Goal: Information Seeking & Learning: Learn about a topic

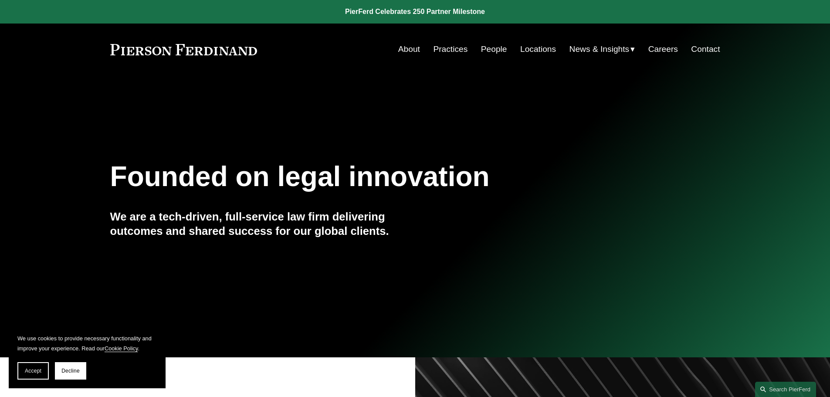
click at [453, 51] on link "Practices" at bounding box center [450, 49] width 34 height 17
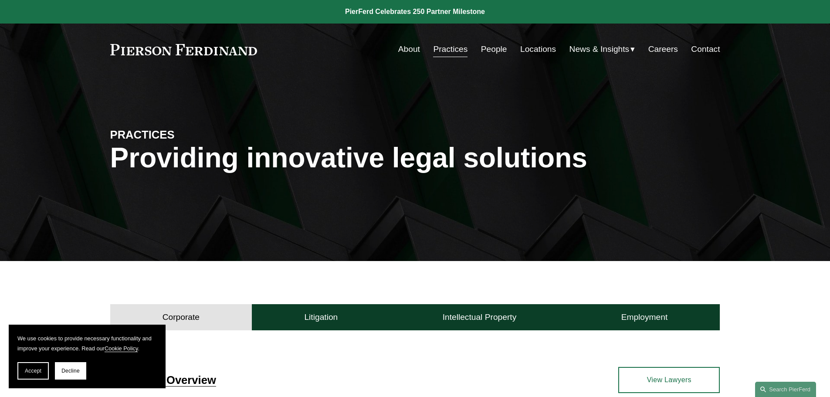
click at [0, 0] on span "Blogs" at bounding box center [0, 0] width 0 height 0
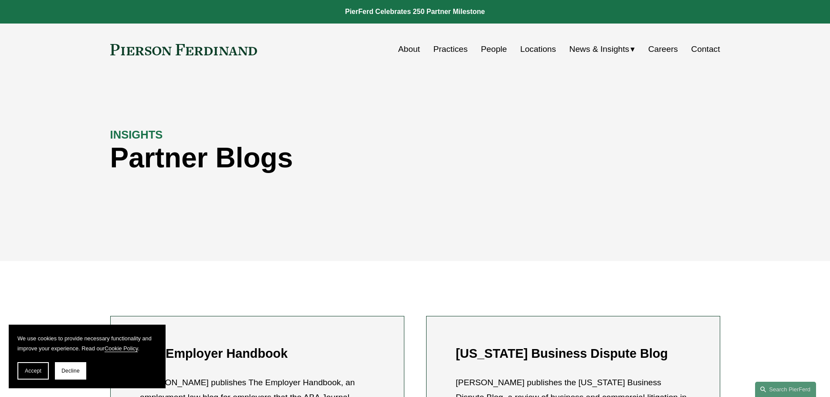
click at [534, 46] on link "Locations" at bounding box center [538, 49] width 36 height 17
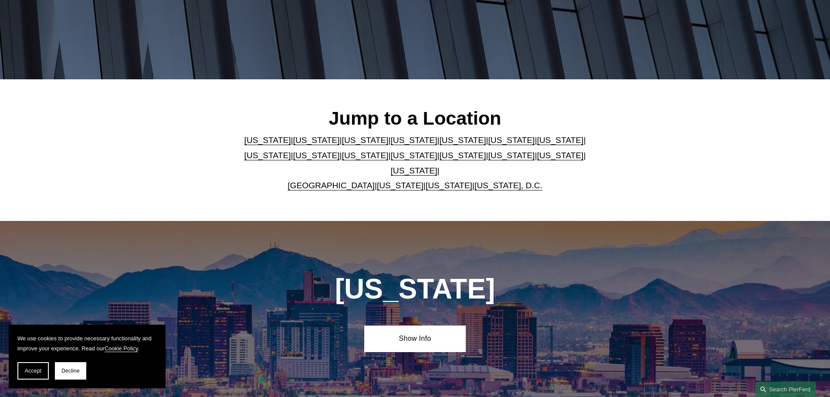
scroll to position [44, 0]
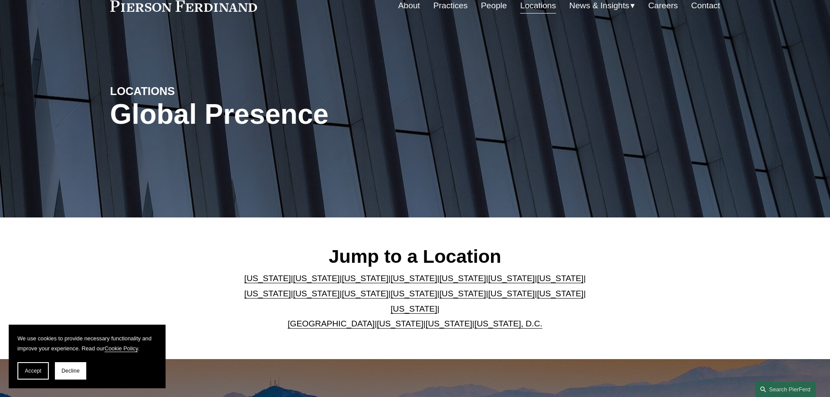
click at [0, 0] on span "News" at bounding box center [0, 0] width 0 height 0
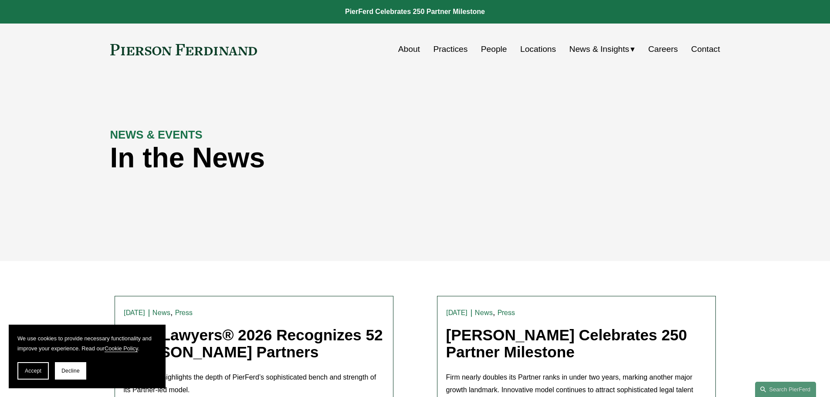
click at [0, 0] on span "Insights" at bounding box center [0, 0] width 0 height 0
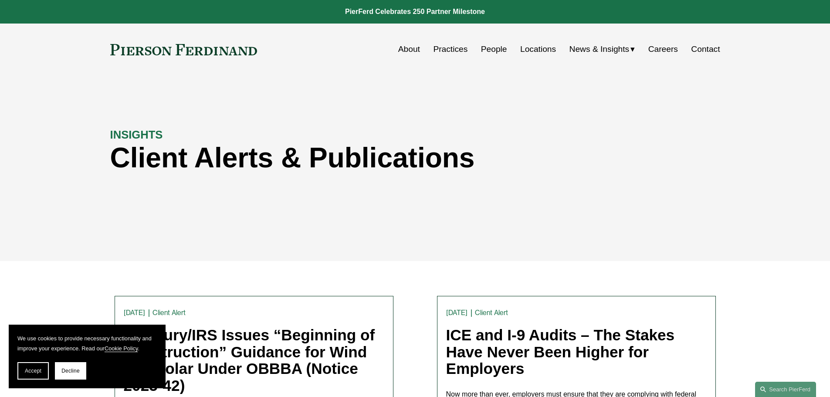
click at [447, 47] on link "Practices" at bounding box center [450, 49] width 34 height 17
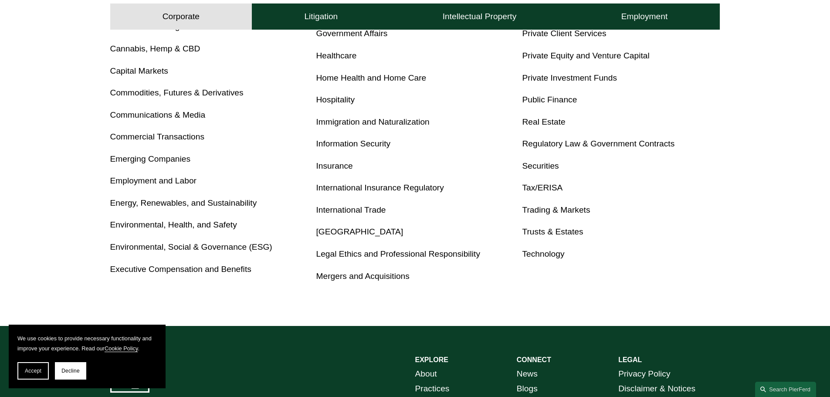
scroll to position [479, 0]
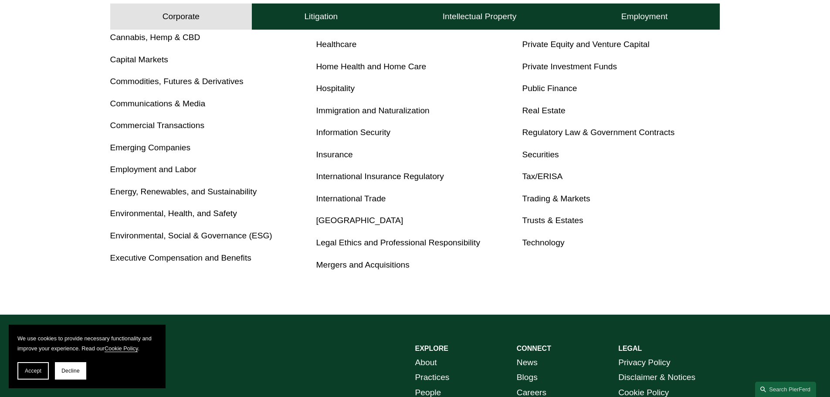
click at [180, 235] on link "Environmental, Social & Governance (ESG)" at bounding box center [191, 235] width 162 height 9
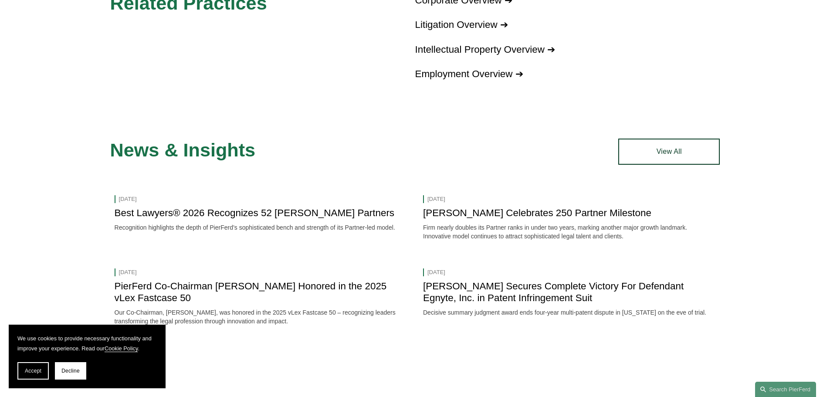
scroll to position [697, 0]
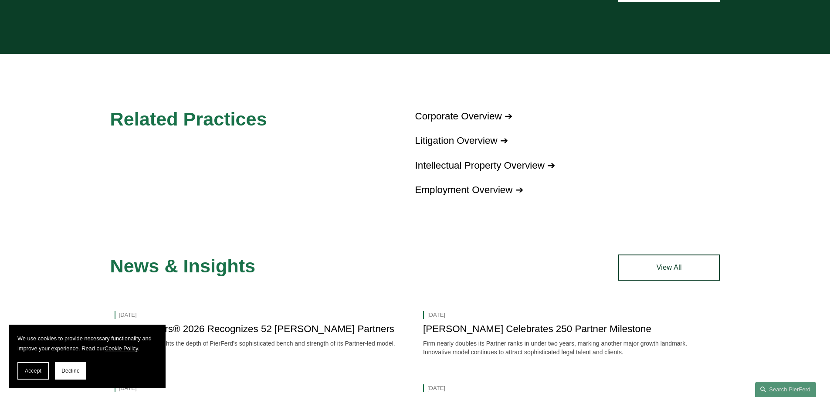
click at [658, 268] on link "View All" at bounding box center [669, 267] width 102 height 26
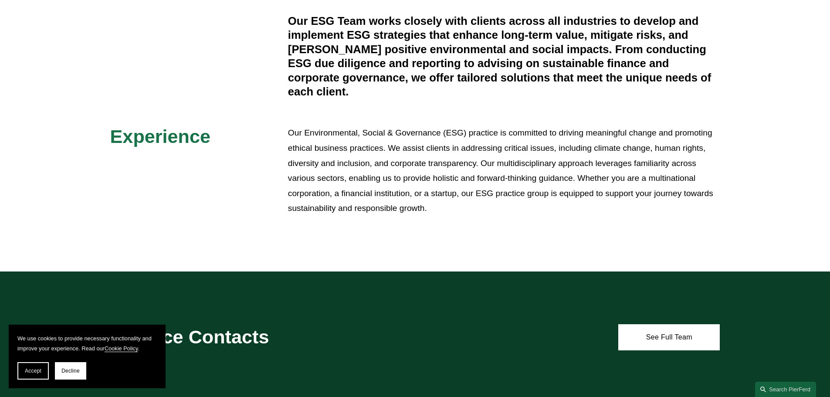
scroll to position [392, 0]
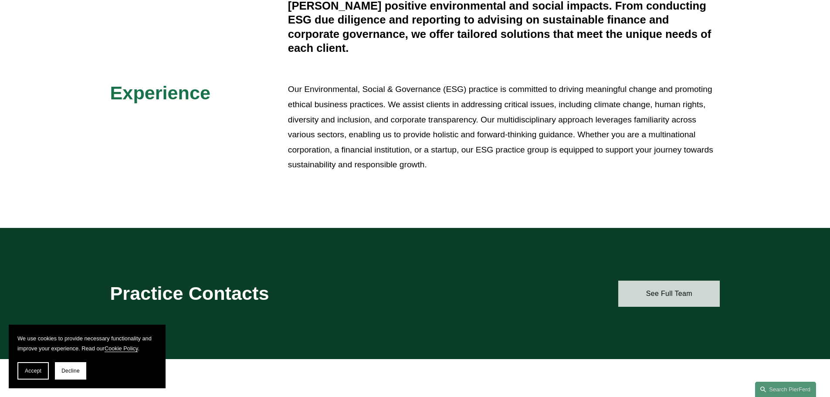
click at [656, 286] on link "See Full Team" at bounding box center [669, 294] width 102 height 26
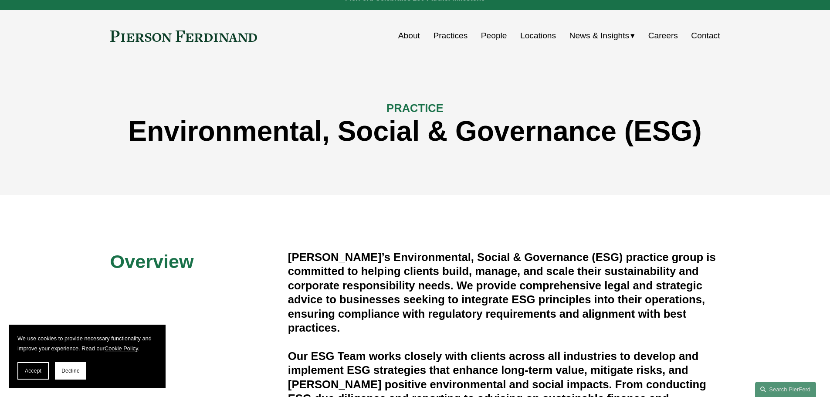
scroll to position [0, 0]
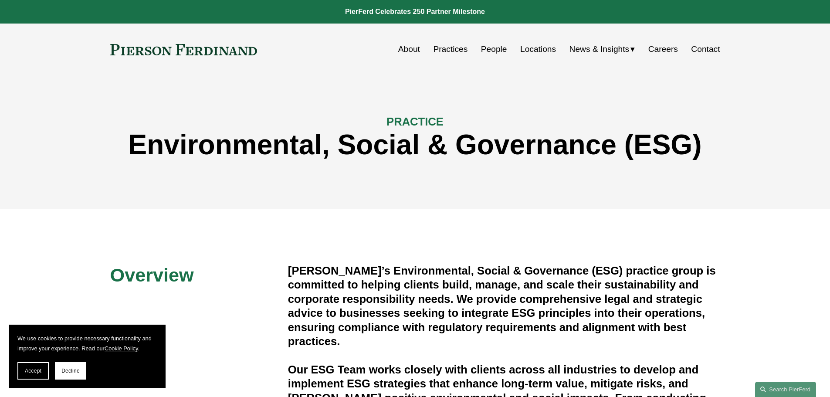
click at [441, 51] on link "Practices" at bounding box center [450, 49] width 34 height 17
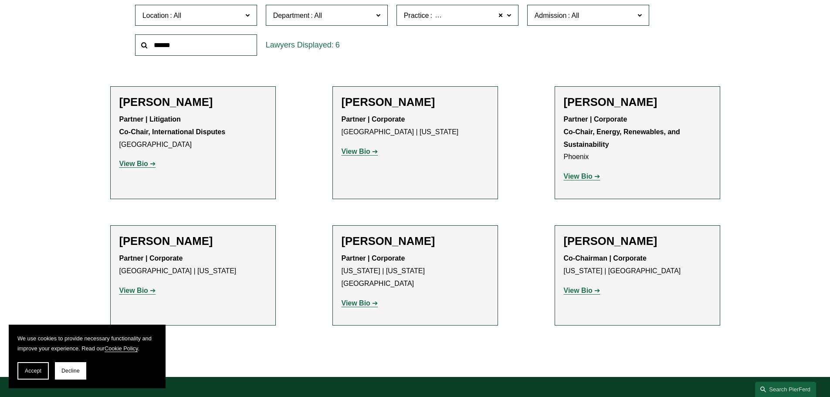
scroll to position [305, 0]
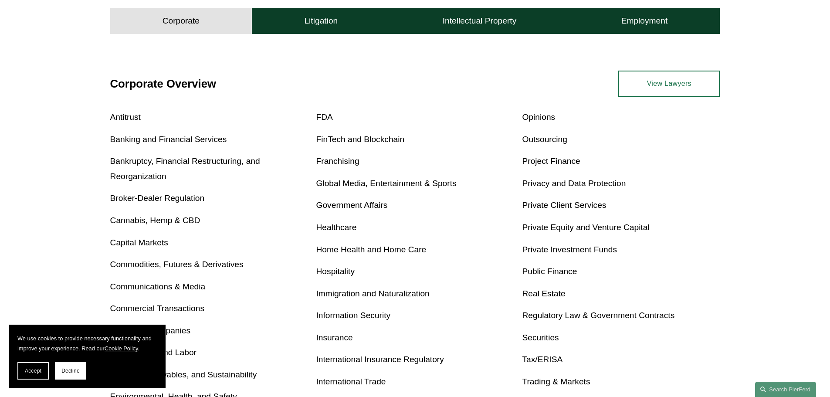
scroll to position [436, 0]
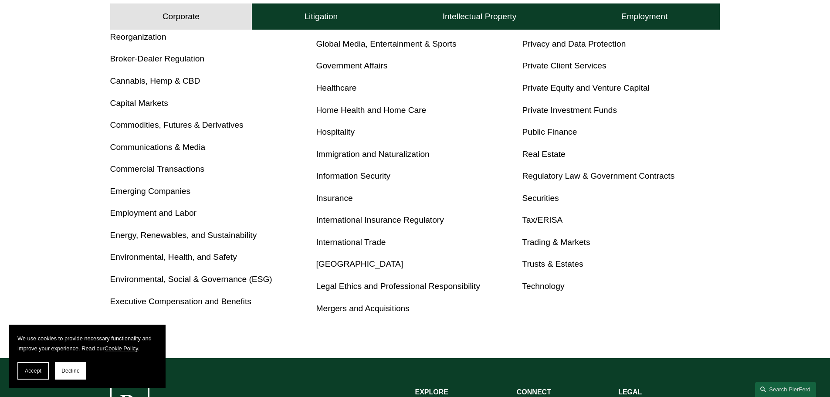
click at [185, 257] on link "Environmental, Health, and Safety" at bounding box center [173, 256] width 127 height 9
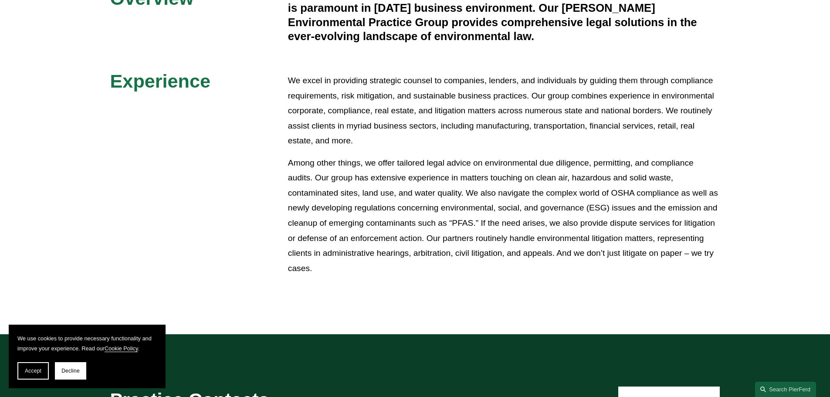
scroll to position [392, 0]
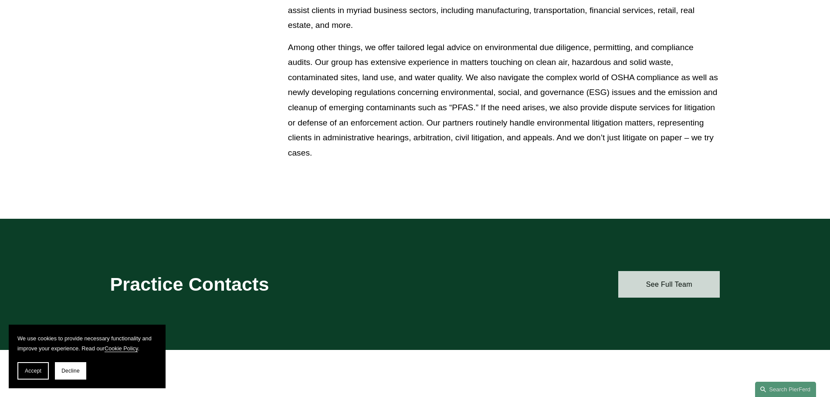
click at [662, 288] on link "See Full Team" at bounding box center [669, 284] width 102 height 26
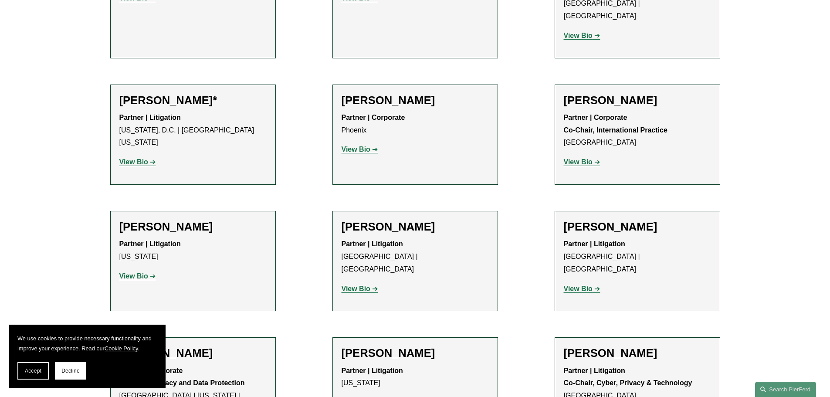
scroll to position [697, 0]
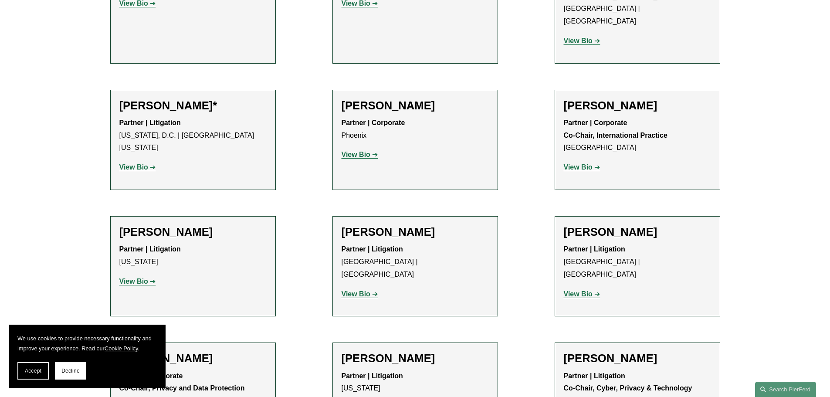
click at [586, 163] on strong "View Bio" at bounding box center [578, 166] width 29 height 7
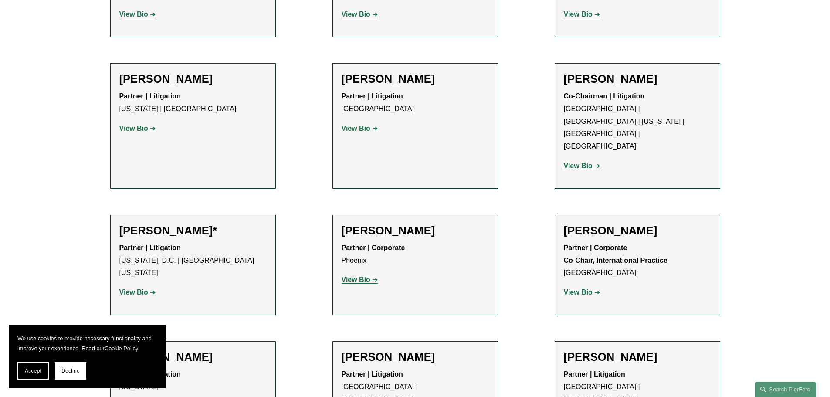
scroll to position [436, 0]
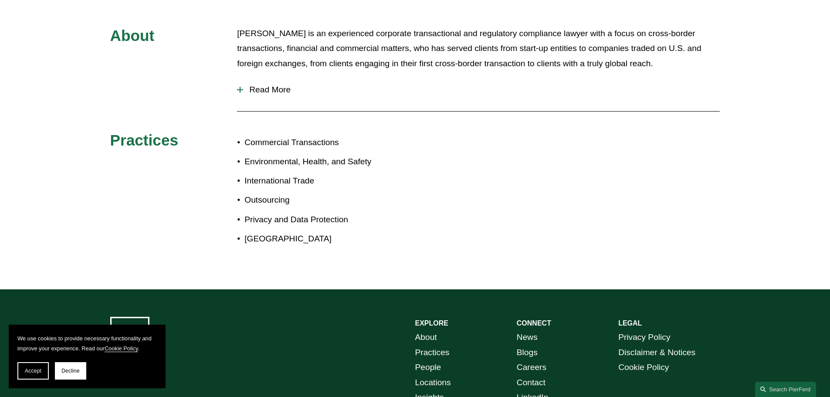
scroll to position [238, 0]
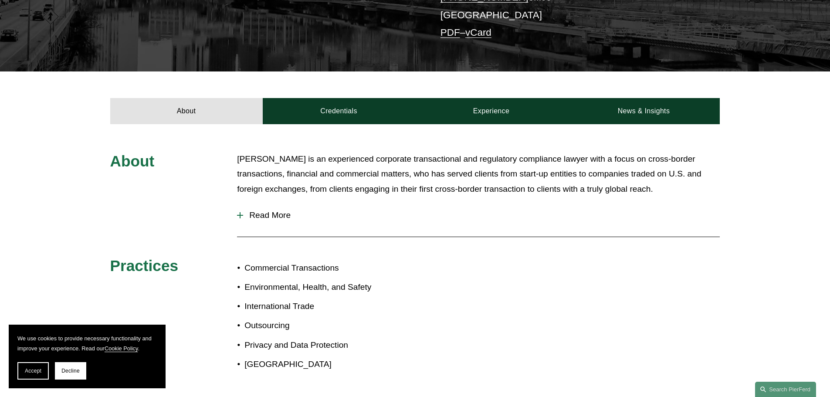
click at [266, 213] on span "Read More" at bounding box center [481, 215] width 477 height 10
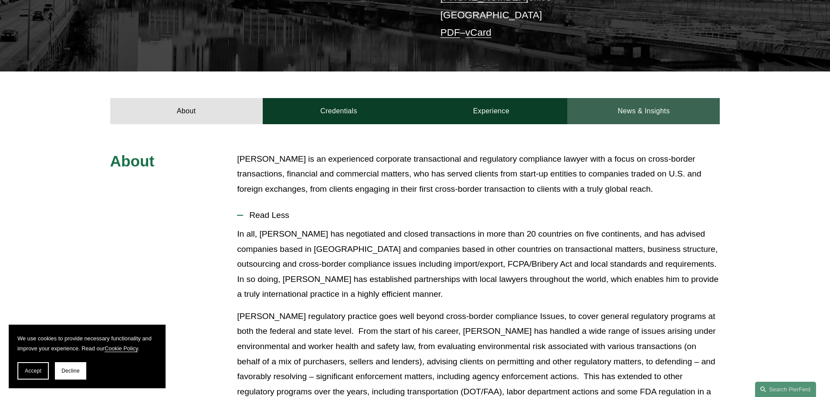
click at [627, 115] on link "News & Insights" at bounding box center [643, 111] width 152 height 26
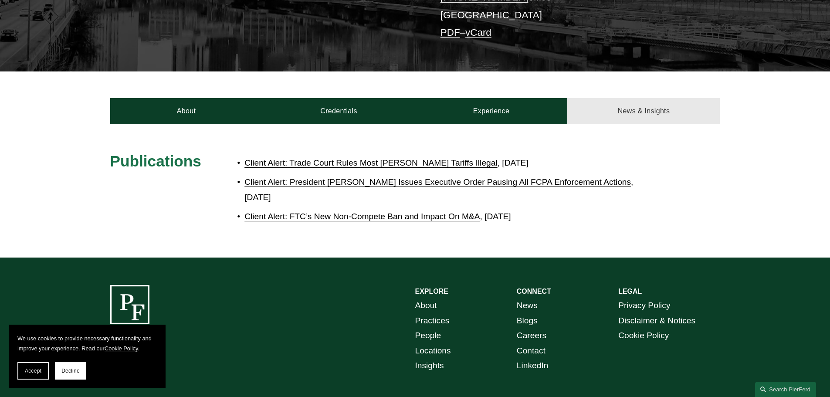
click at [605, 98] on link "News & Insights" at bounding box center [643, 111] width 152 height 26
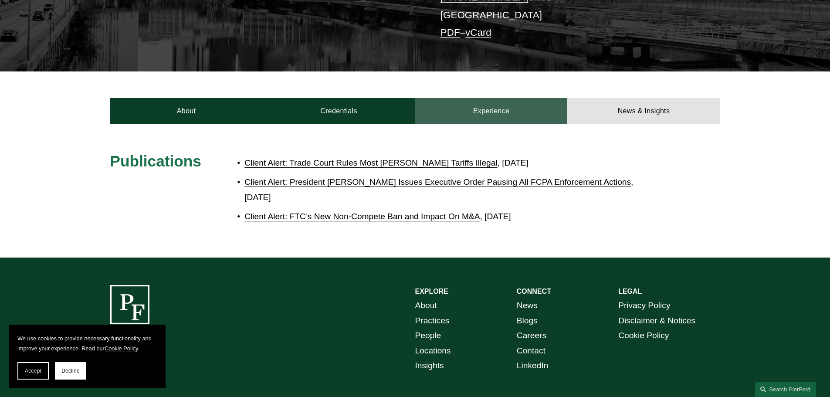
click at [440, 102] on link "Experience" at bounding box center [491, 111] width 152 height 26
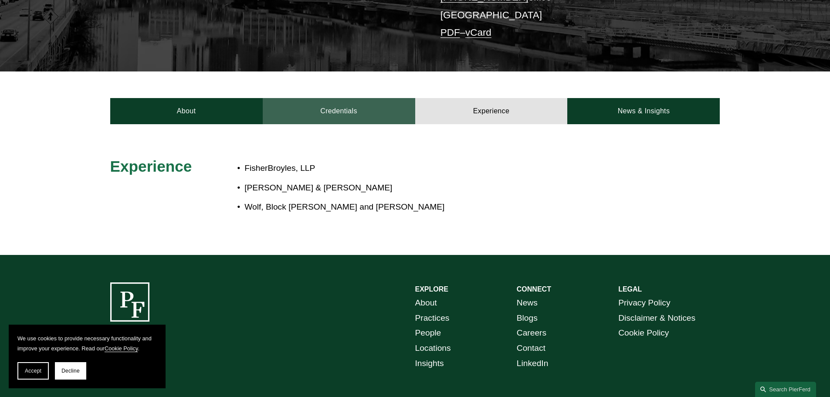
click at [356, 110] on link "Credentials" at bounding box center [339, 111] width 152 height 26
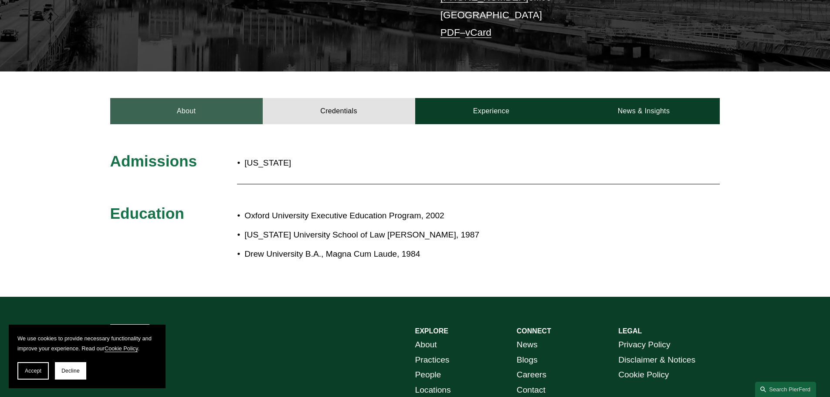
click at [213, 114] on link "About" at bounding box center [186, 111] width 152 height 26
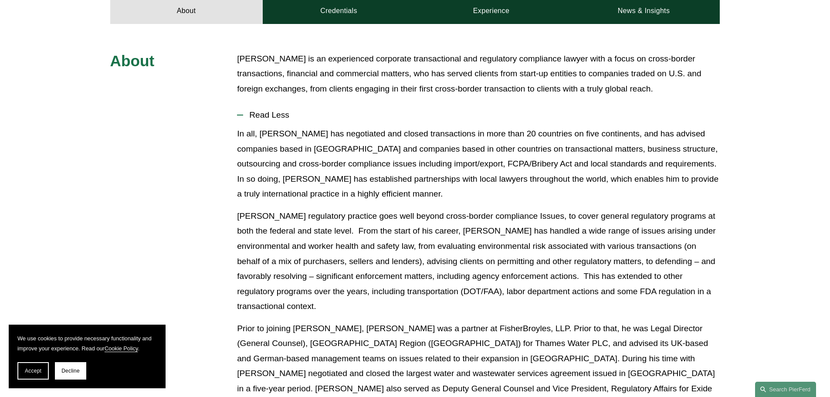
scroll to position [218, 0]
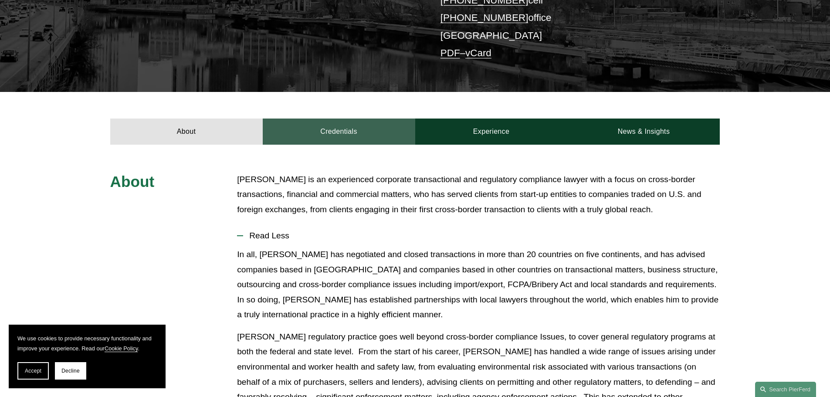
click at [330, 128] on link "Credentials" at bounding box center [339, 132] width 152 height 26
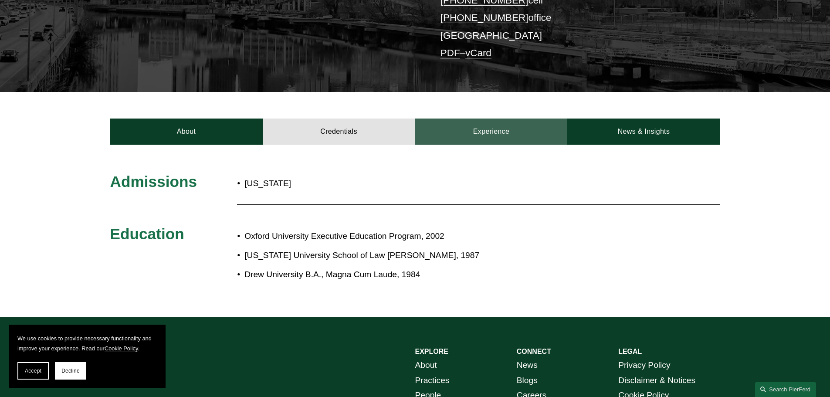
click at [478, 131] on link "Experience" at bounding box center [491, 132] width 152 height 26
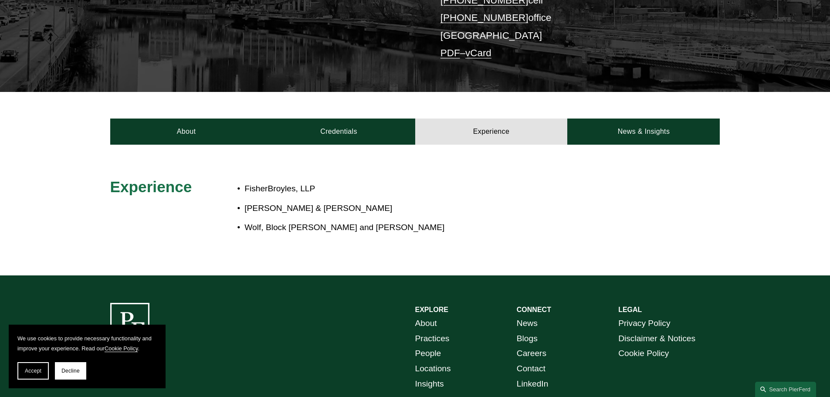
click at [347, 114] on div "About Credentials Experience News & Insights" at bounding box center [415, 118] width 830 height 52
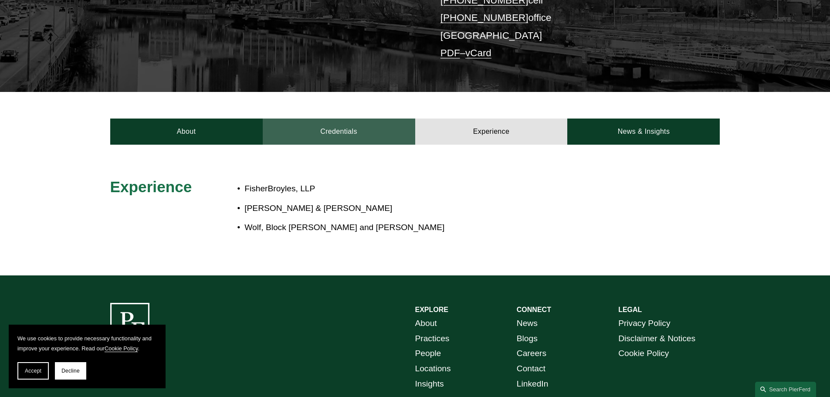
click at [346, 125] on link "Credentials" at bounding box center [339, 132] width 152 height 26
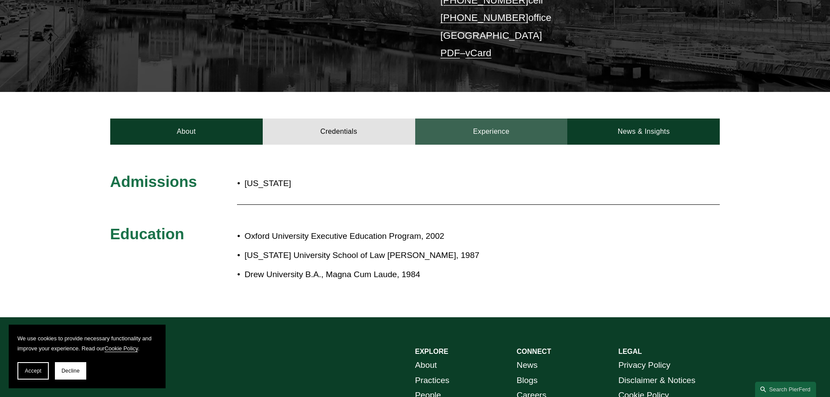
click at [476, 133] on link "Experience" at bounding box center [491, 132] width 152 height 26
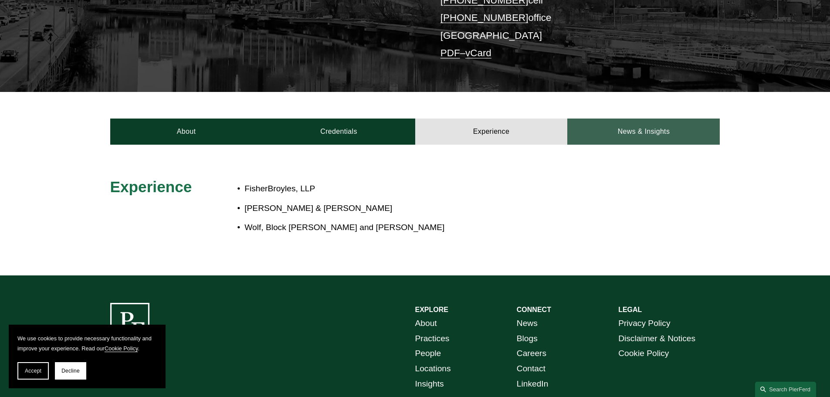
click at [637, 135] on link "News & Insights" at bounding box center [643, 132] width 152 height 26
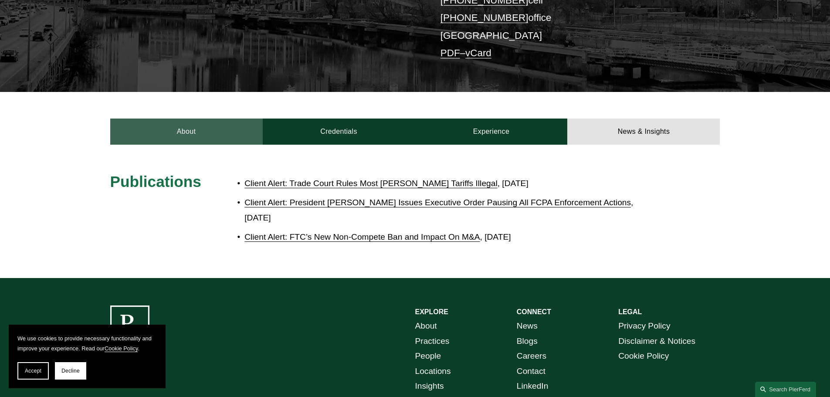
click at [190, 142] on link "About" at bounding box center [186, 132] width 152 height 26
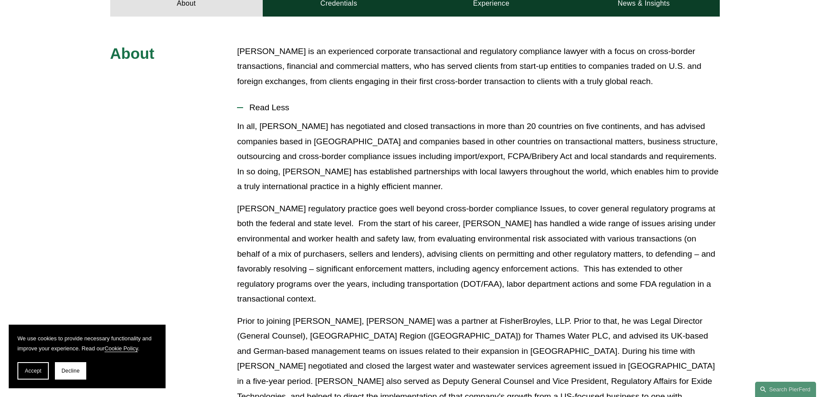
scroll to position [261, 0]
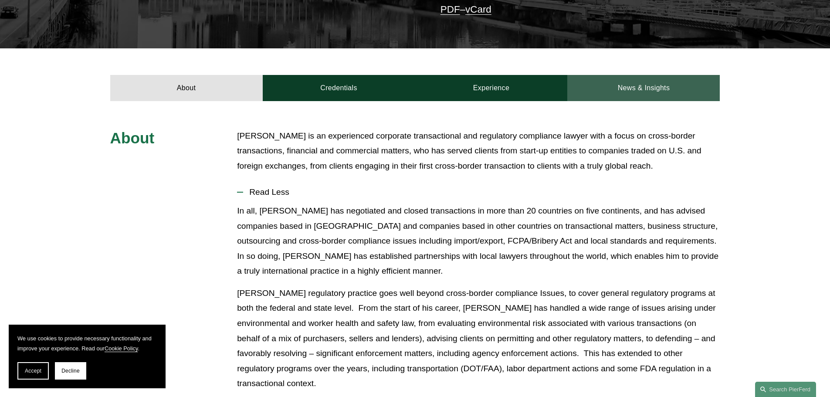
click at [618, 80] on link "News & Insights" at bounding box center [643, 88] width 152 height 26
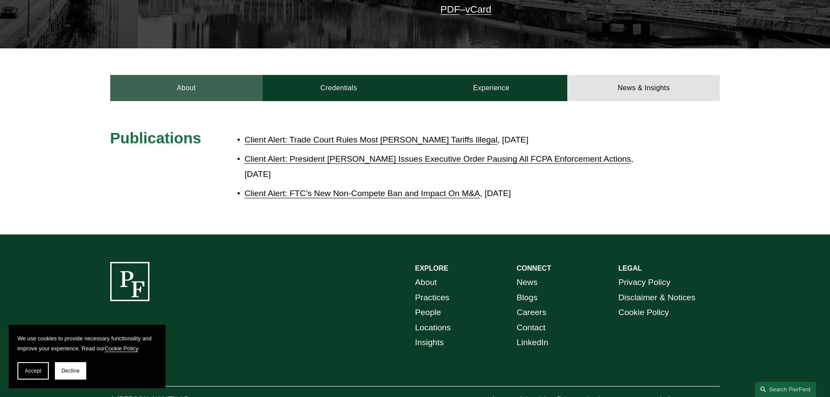
click at [175, 85] on link "About" at bounding box center [186, 88] width 152 height 26
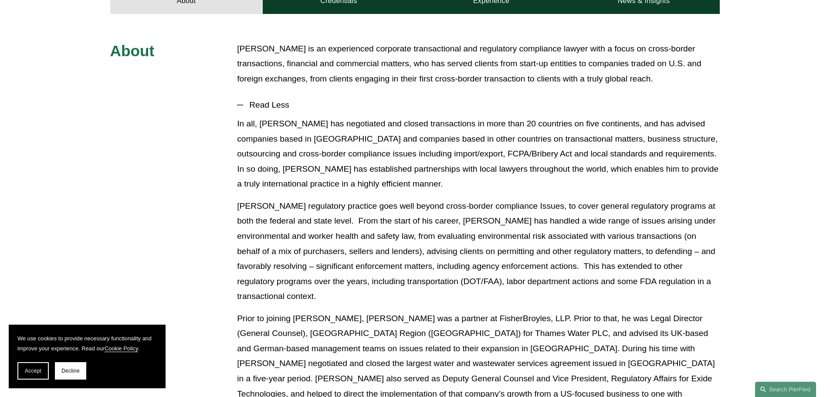
scroll to position [392, 0]
